Goal: Task Accomplishment & Management: Use online tool/utility

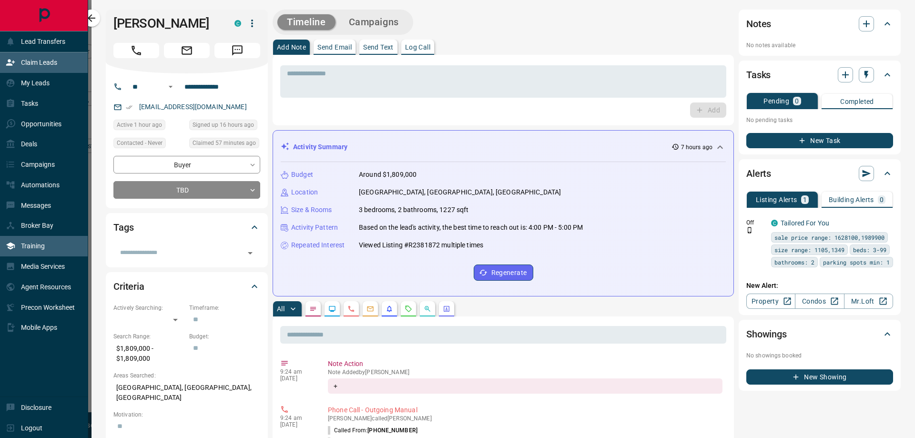
scroll to position [328, 711]
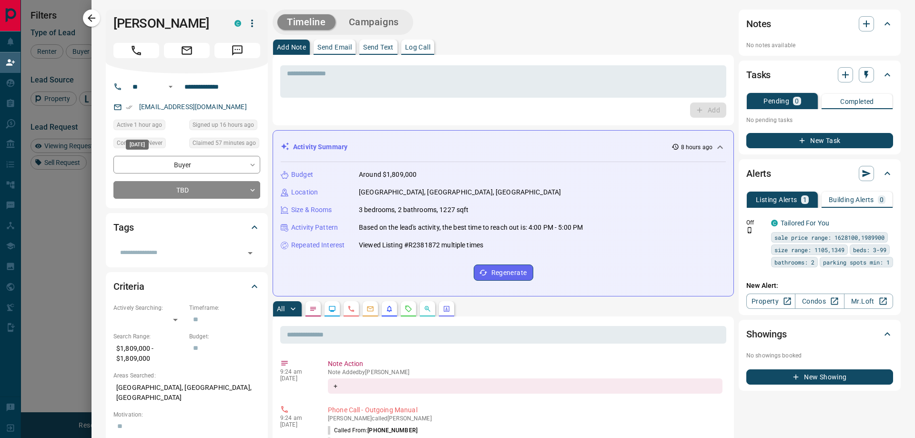
click at [91, 198] on div at bounding box center [457, 219] width 915 height 438
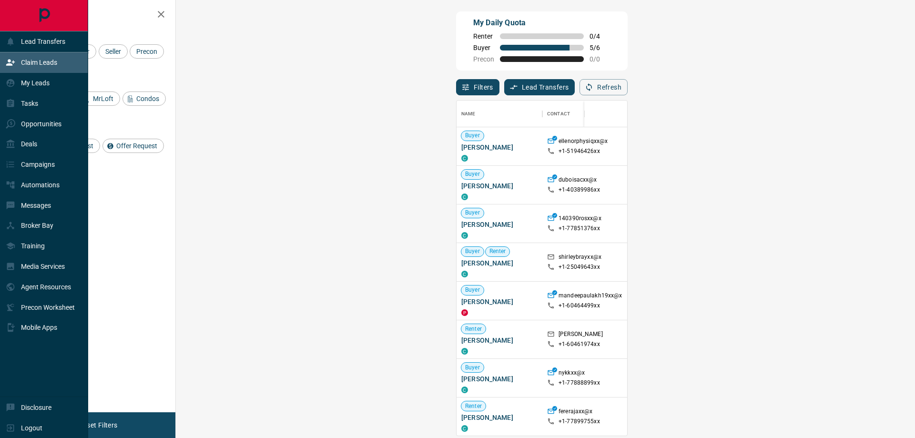
click at [10, 64] on icon at bounding box center [10, 63] width 9 height 6
click at [33, 61] on p "Claim Leads" at bounding box center [39, 63] width 36 height 8
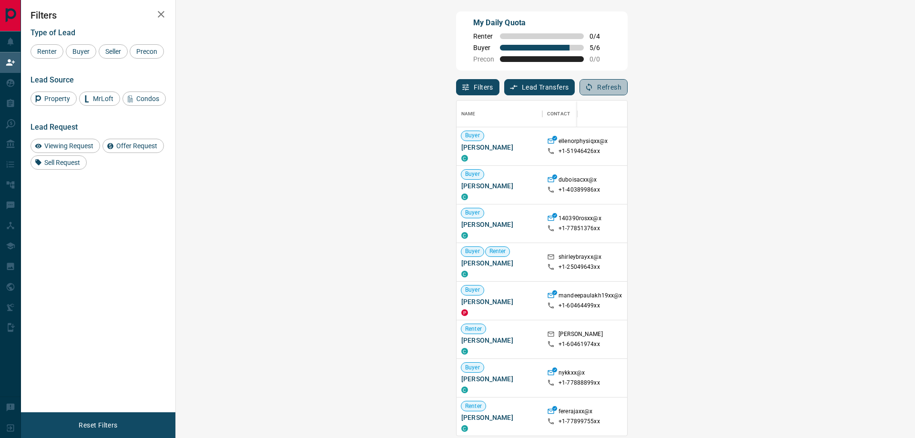
click at [627, 88] on button "Refresh" at bounding box center [603, 87] width 48 height 16
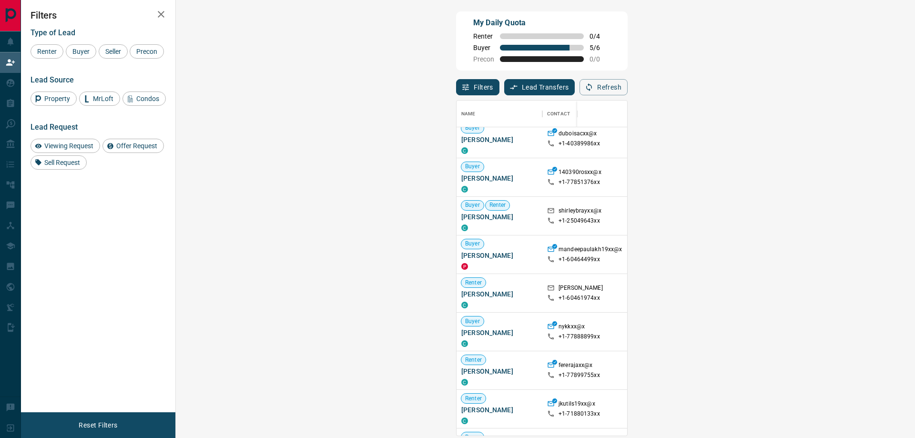
scroll to position [0, 0]
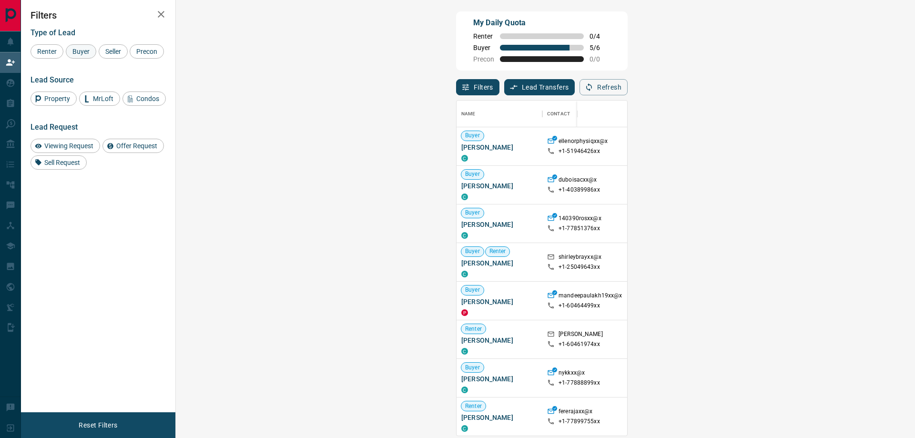
click at [73, 48] on span "Buyer" at bounding box center [81, 52] width 24 height 8
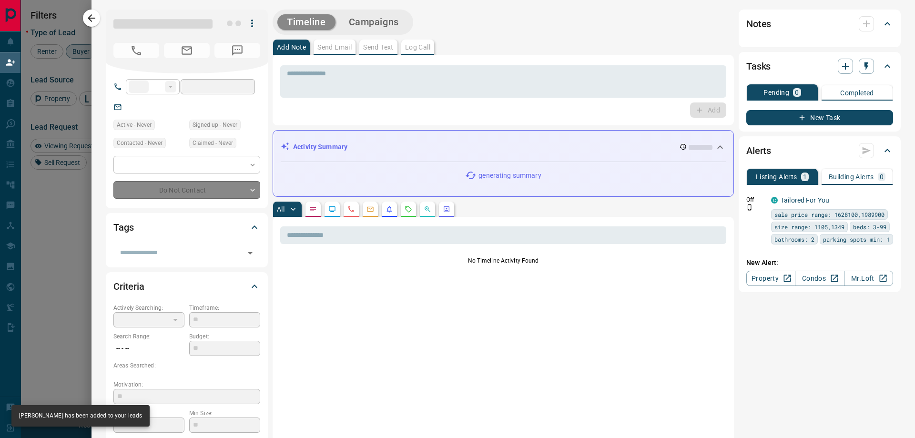
type input "**"
type input "**********"
type input "**"
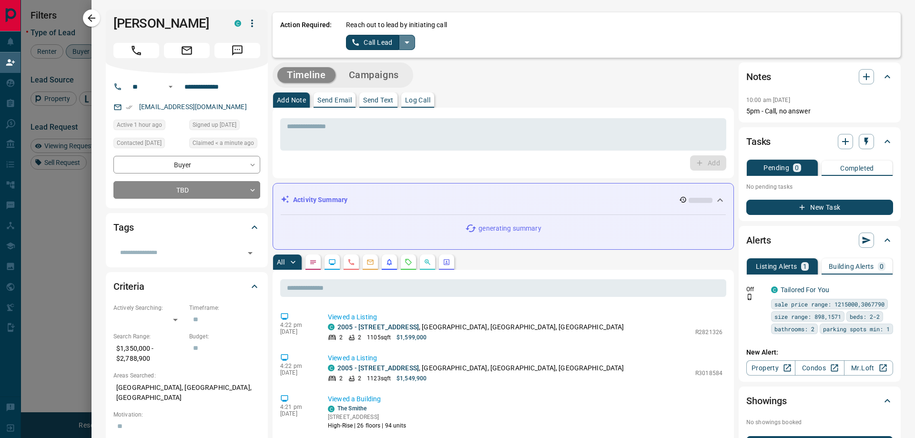
click at [406, 36] on button "split button" at bounding box center [407, 42] width 16 height 15
click at [364, 71] on li "Log Manual Call" at bounding box center [380, 75] width 58 height 14
click at [353, 47] on button "Log Manual Call" at bounding box center [377, 42] width 63 height 15
click at [353, 46] on button "Yes" at bounding box center [355, 42] width 19 height 15
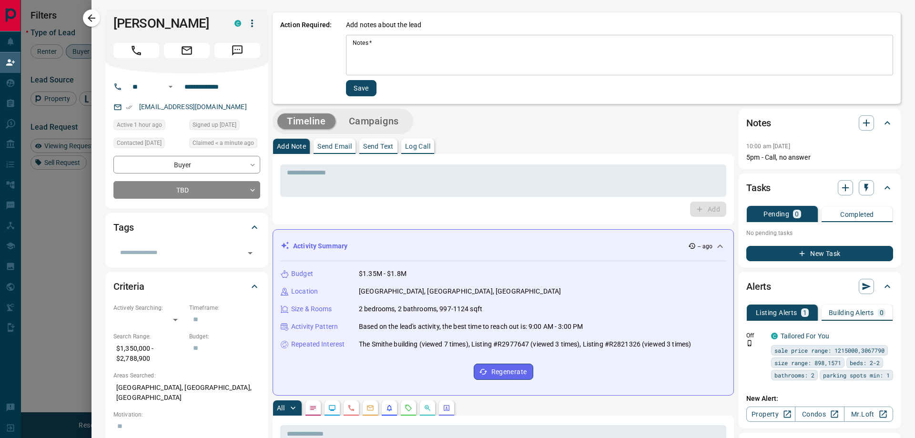
click at [486, 71] on div "* Notes   *" at bounding box center [619, 55] width 547 height 40
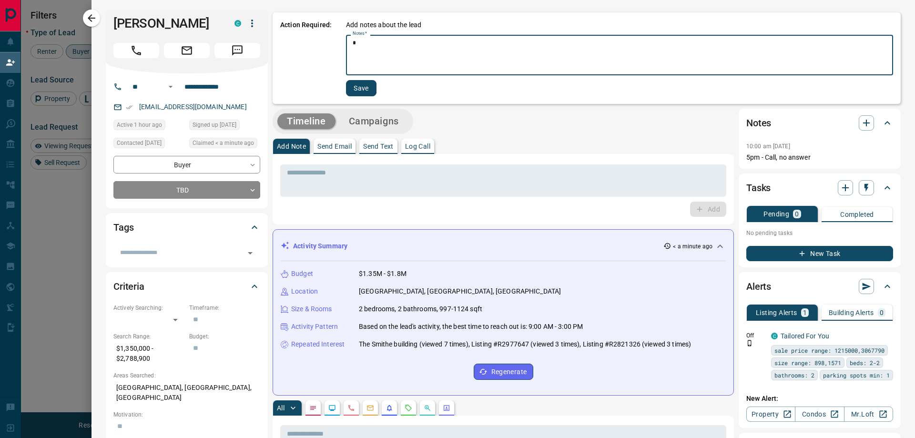
type textarea "*"
click at [369, 94] on button "Save" at bounding box center [361, 88] width 30 height 16
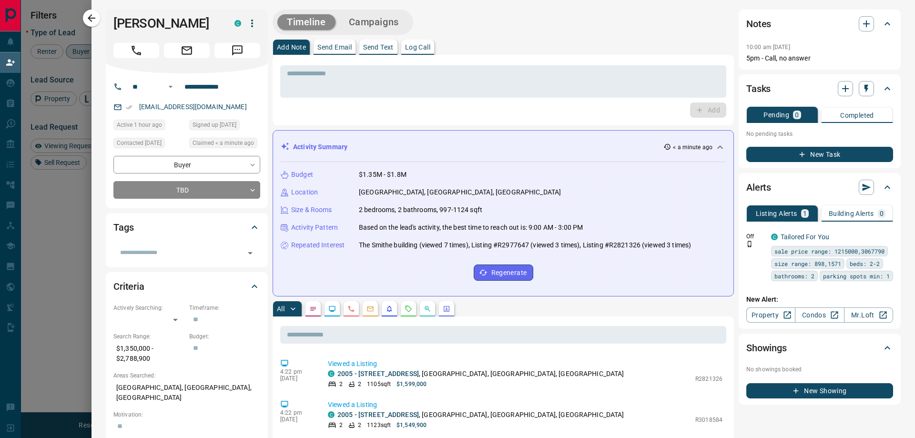
click at [78, 236] on div at bounding box center [457, 219] width 915 height 438
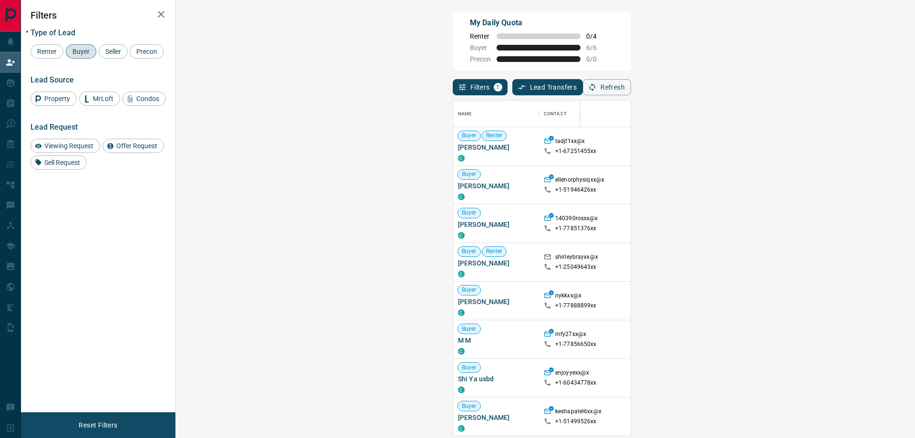
scroll to position [328, 711]
